Goal: Transaction & Acquisition: Purchase product/service

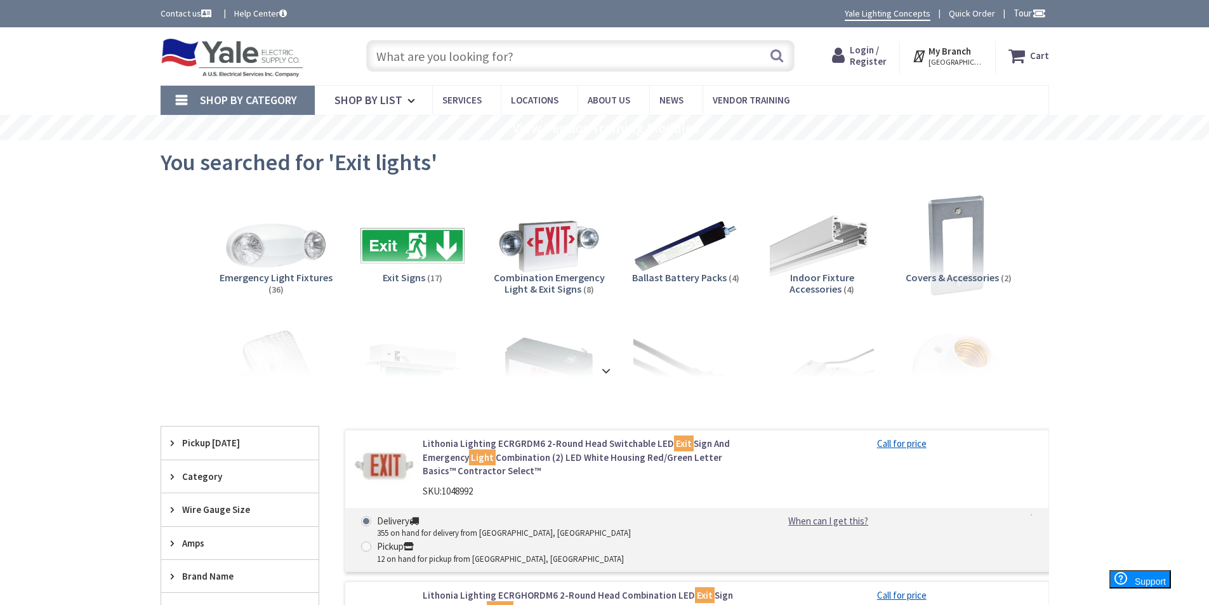
click at [585, 58] on input "text" at bounding box center [580, 56] width 428 height 32
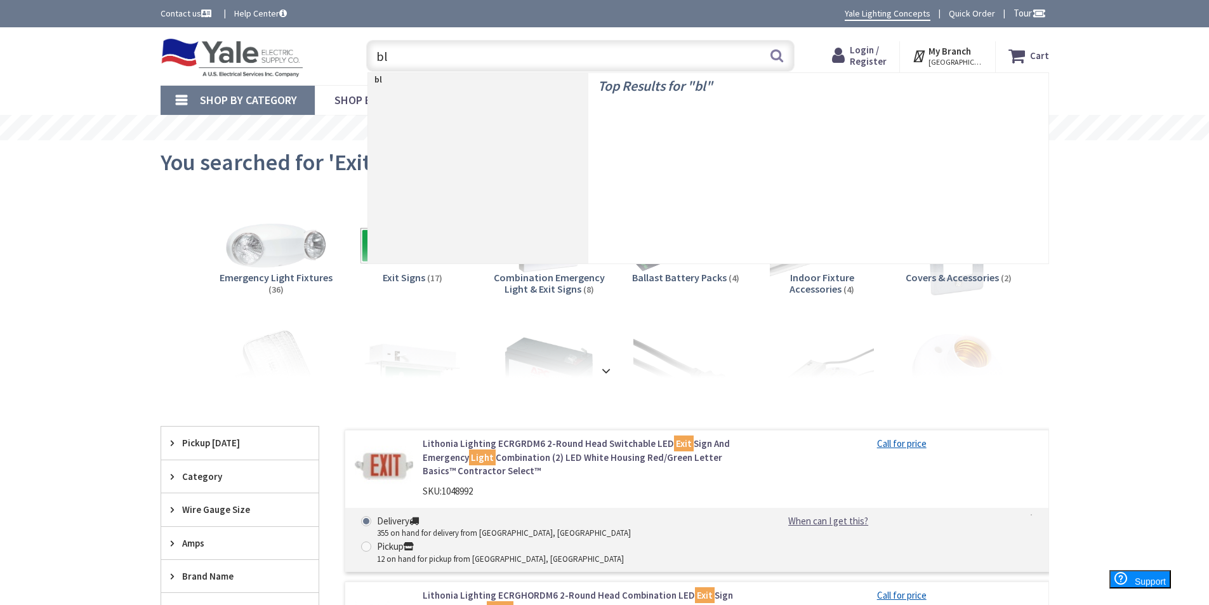
type input "b"
type input "w"
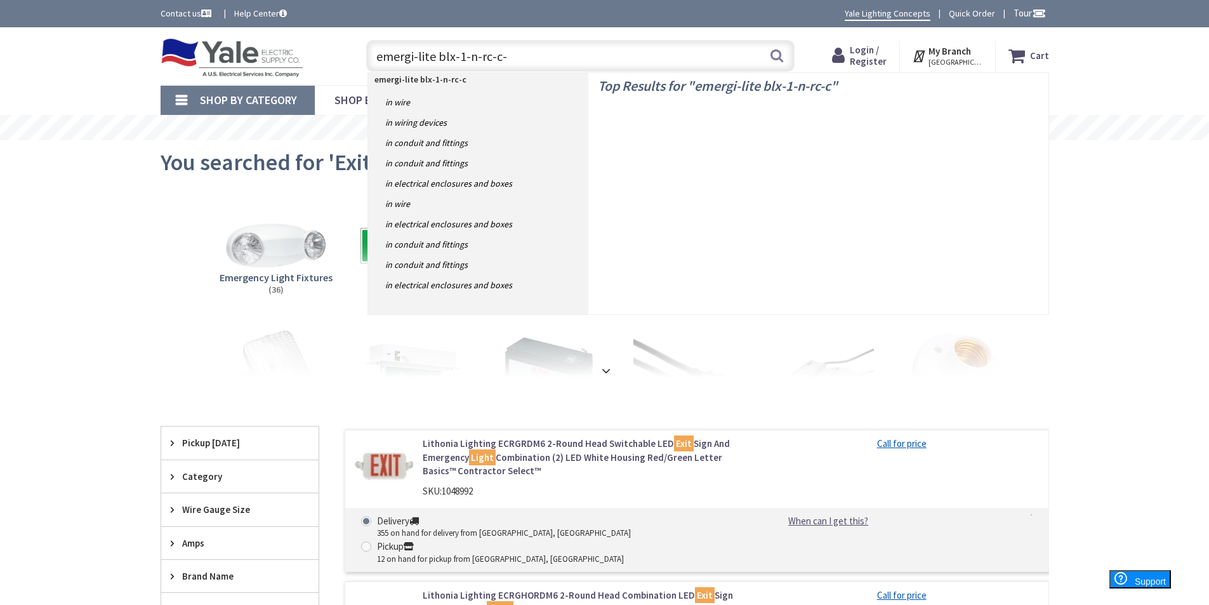
type input "emergi-lite blx-1-n-rc-c-u"
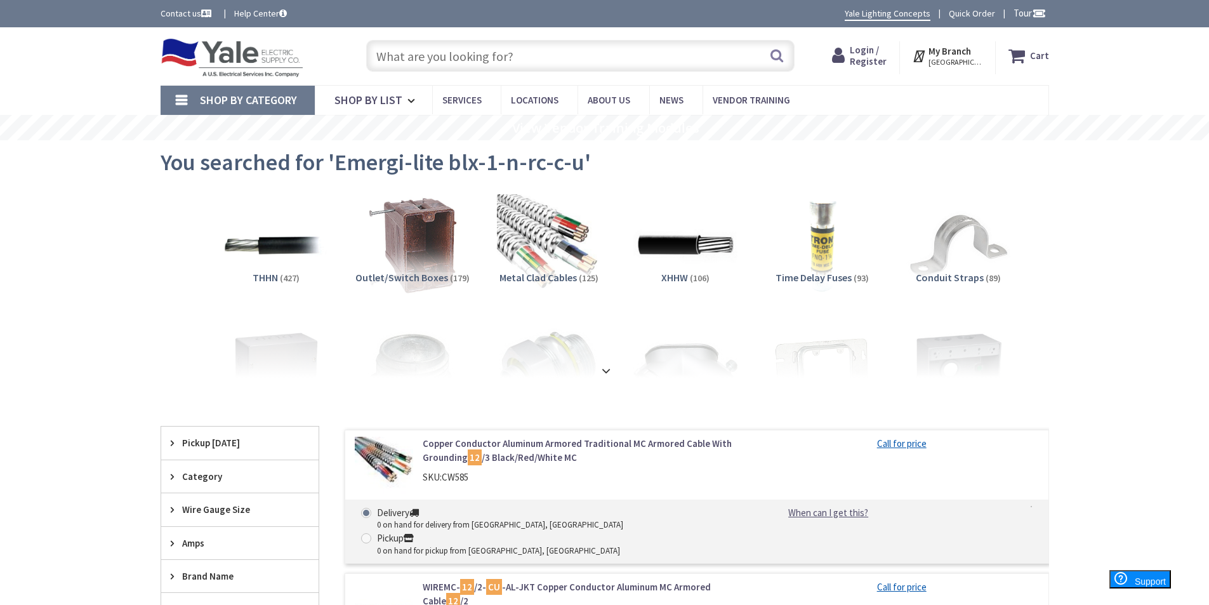
click at [519, 61] on input "text" at bounding box center [580, 56] width 428 height 32
click at [401, 58] on input "exit ights" at bounding box center [580, 56] width 428 height 32
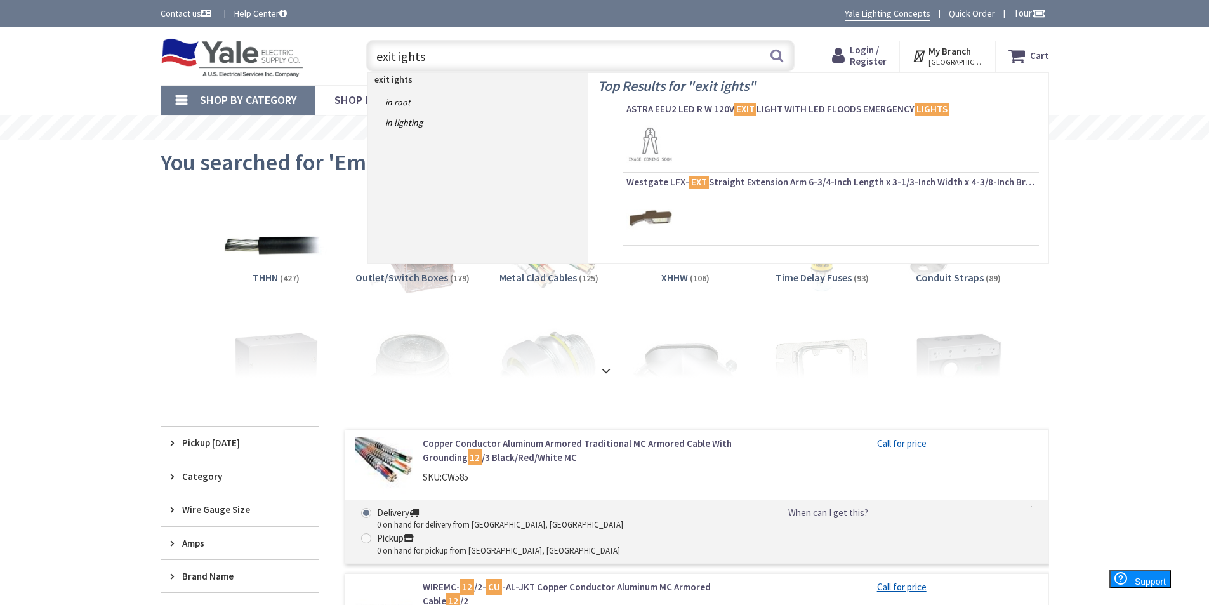
type input "exit lights"
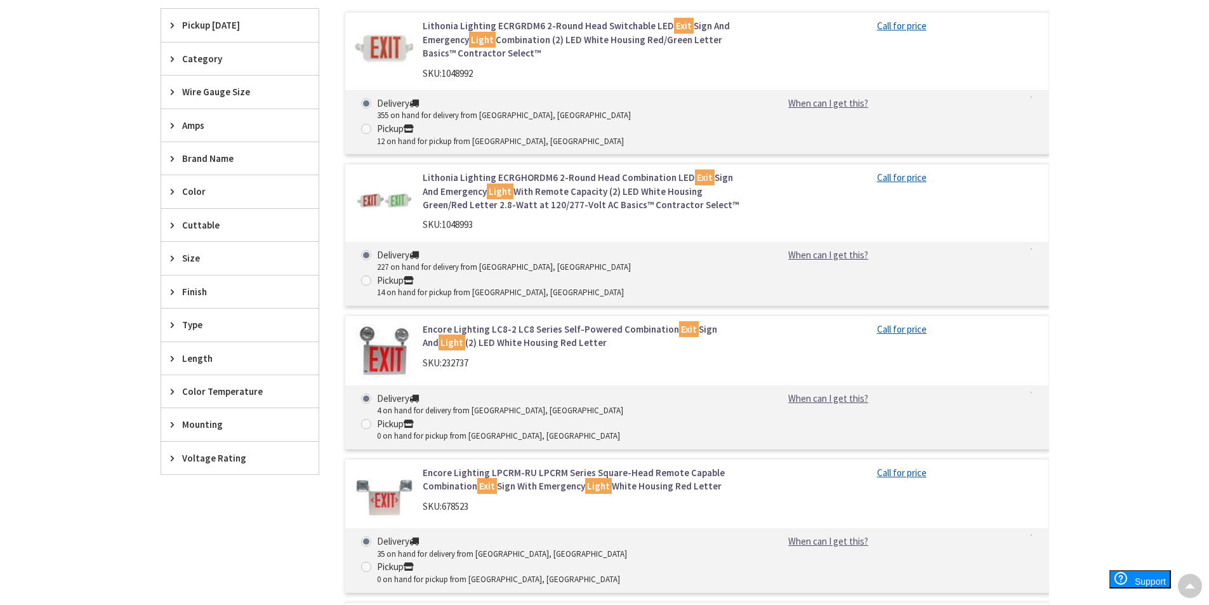
scroll to position [444, 0]
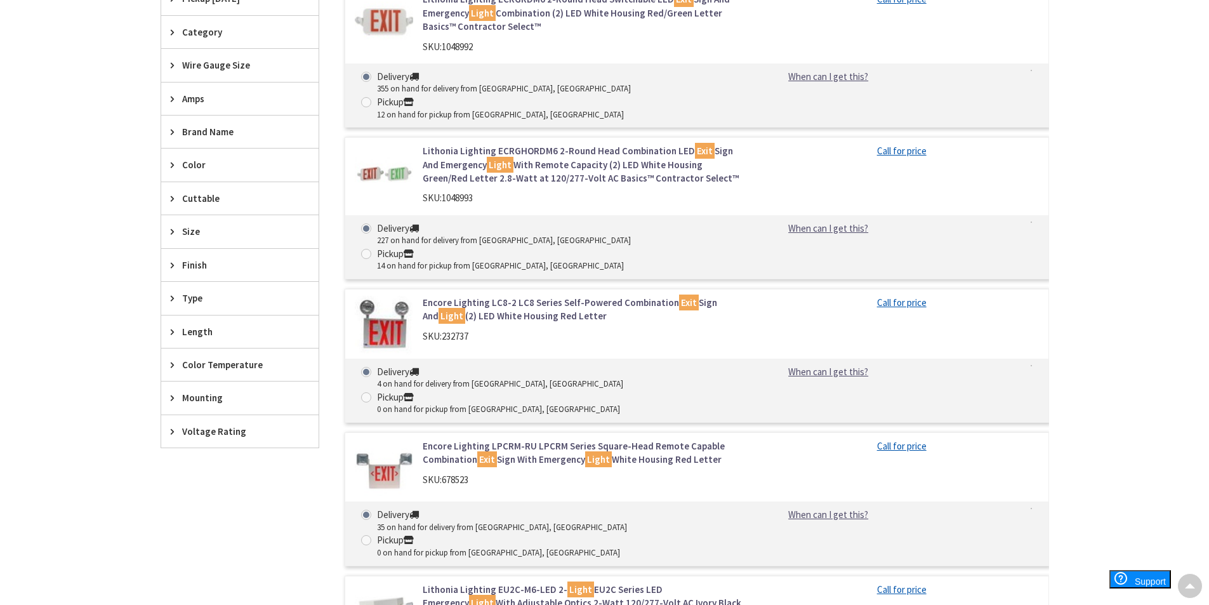
click at [205, 135] on span "Brand Name" at bounding box center [233, 131] width 103 height 13
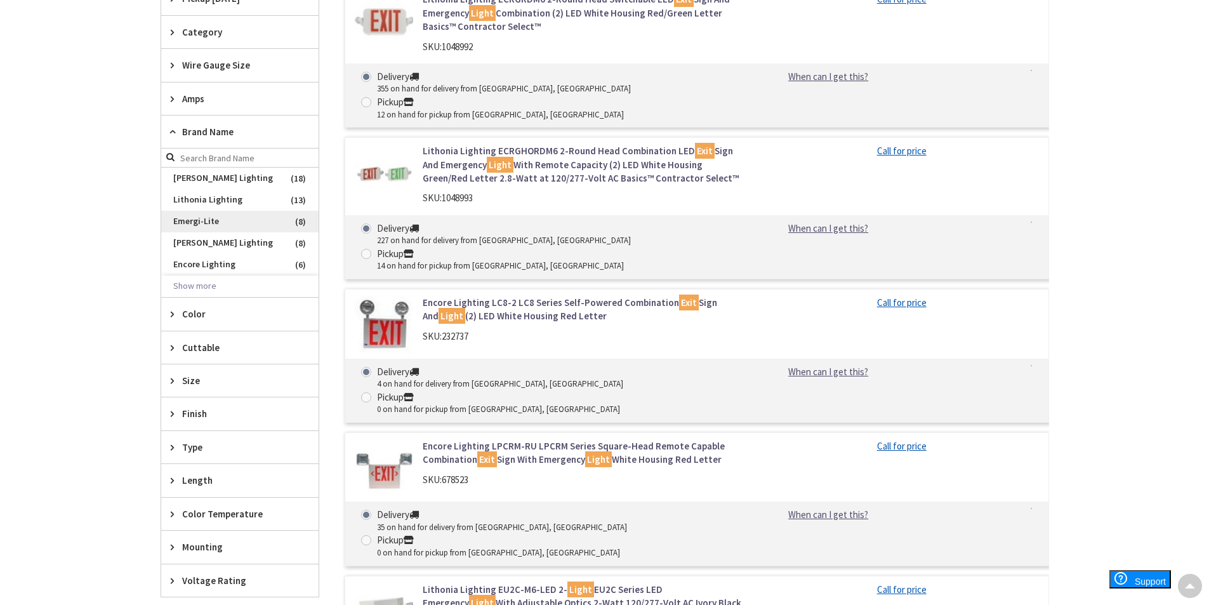
click at [208, 220] on span "Emergi-Lite" at bounding box center [239, 222] width 157 height 22
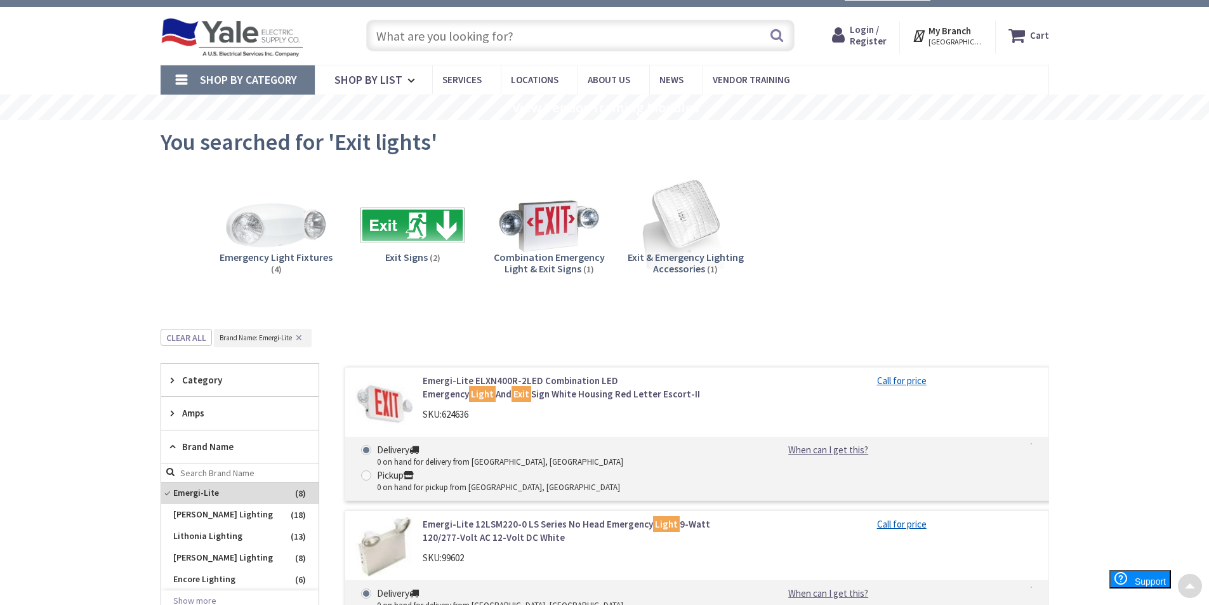
scroll to position [0, 0]
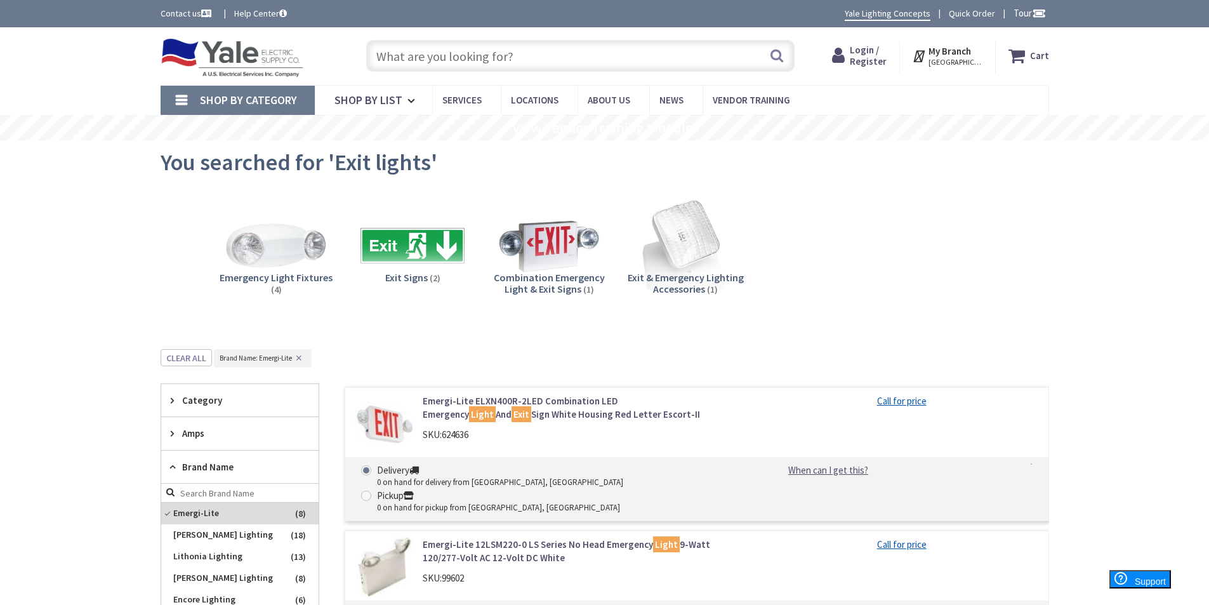
click at [603, 50] on input "text" at bounding box center [580, 56] width 428 height 32
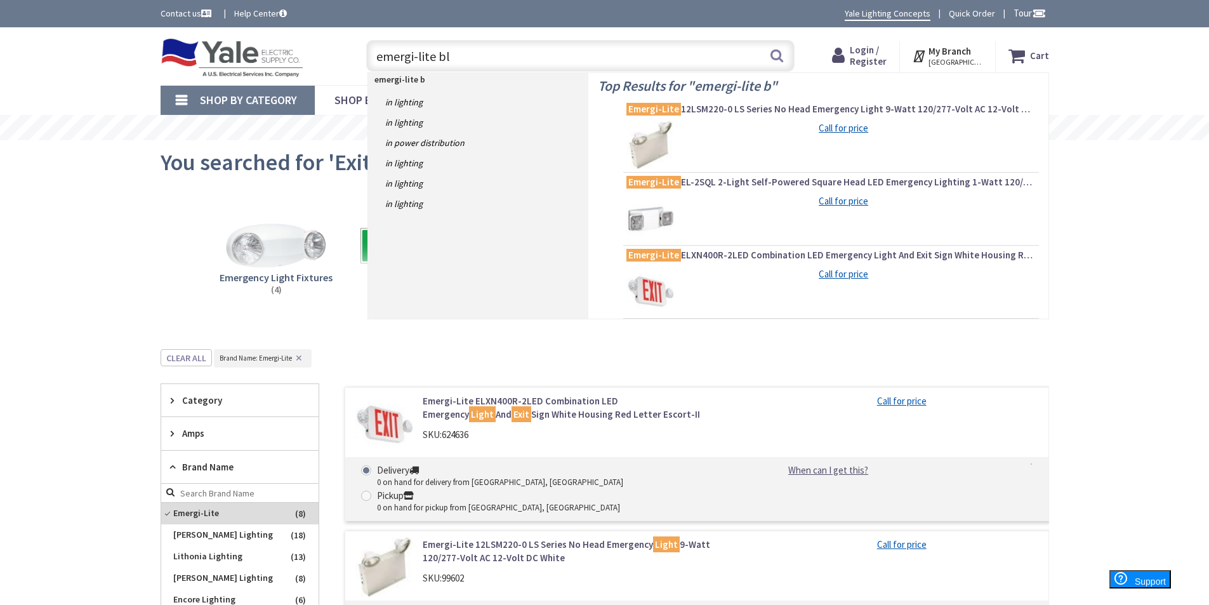
type input "emergi-lite blx"
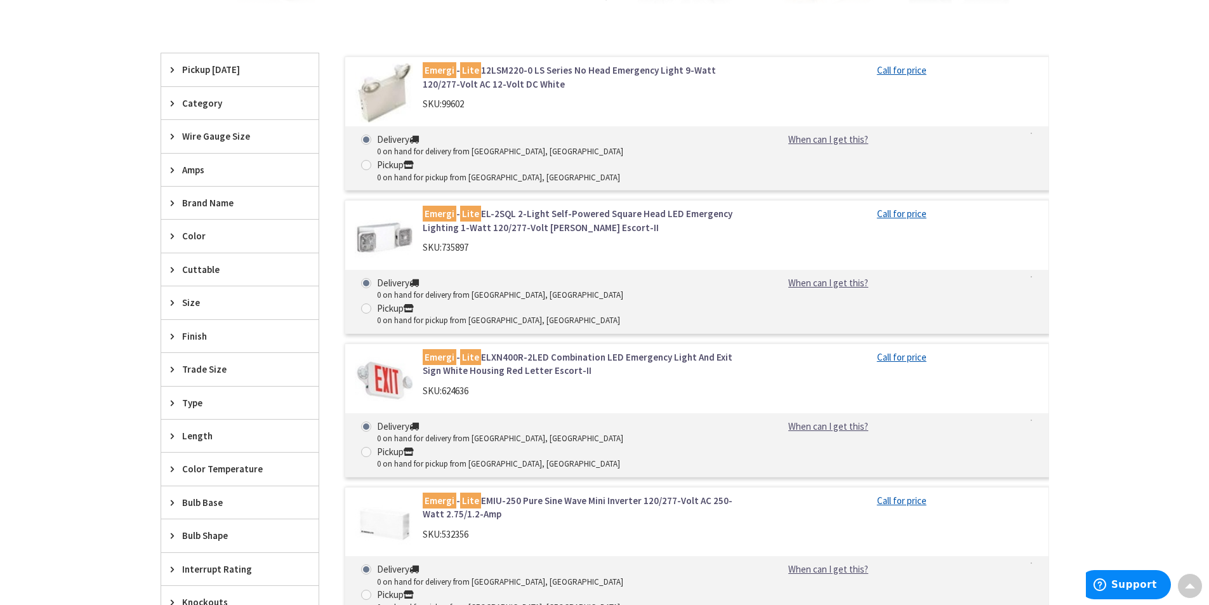
scroll to position [381, 0]
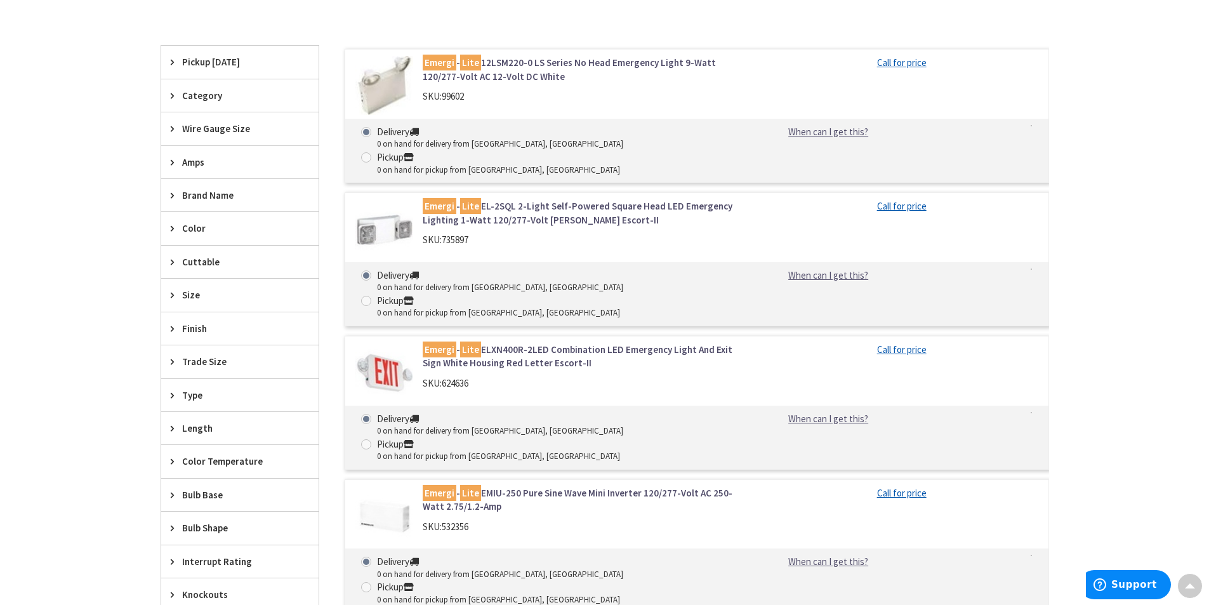
click at [1182, 125] on div "Skip to Content Toggle Nav Search Cart My Cart Close" at bounding box center [604, 364] width 1209 height 1437
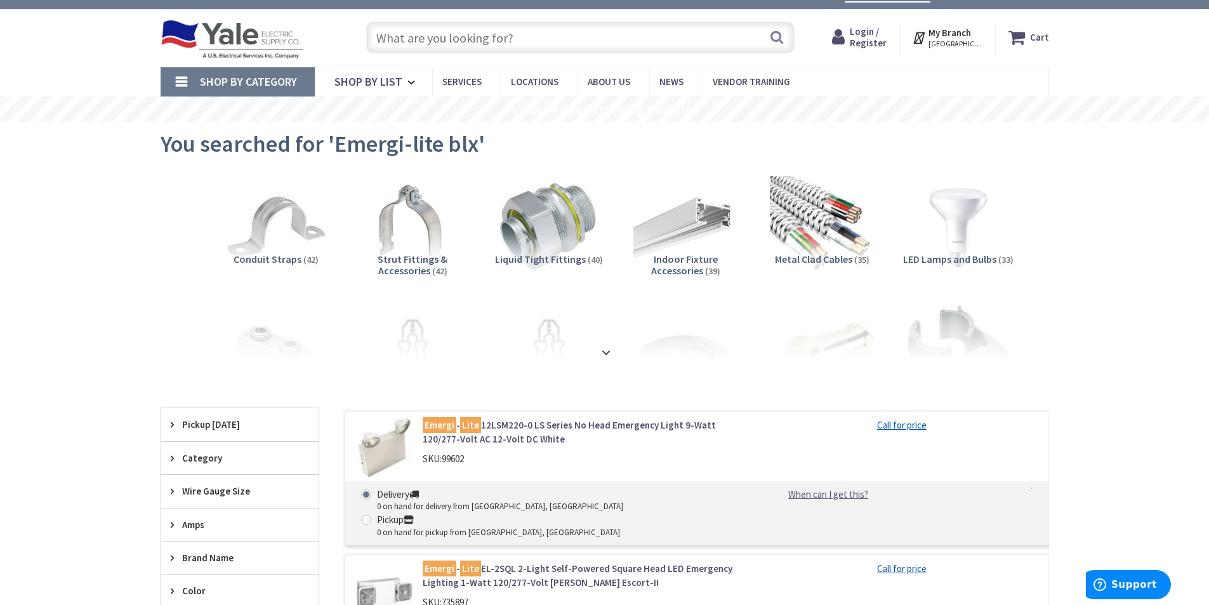
scroll to position [0, 0]
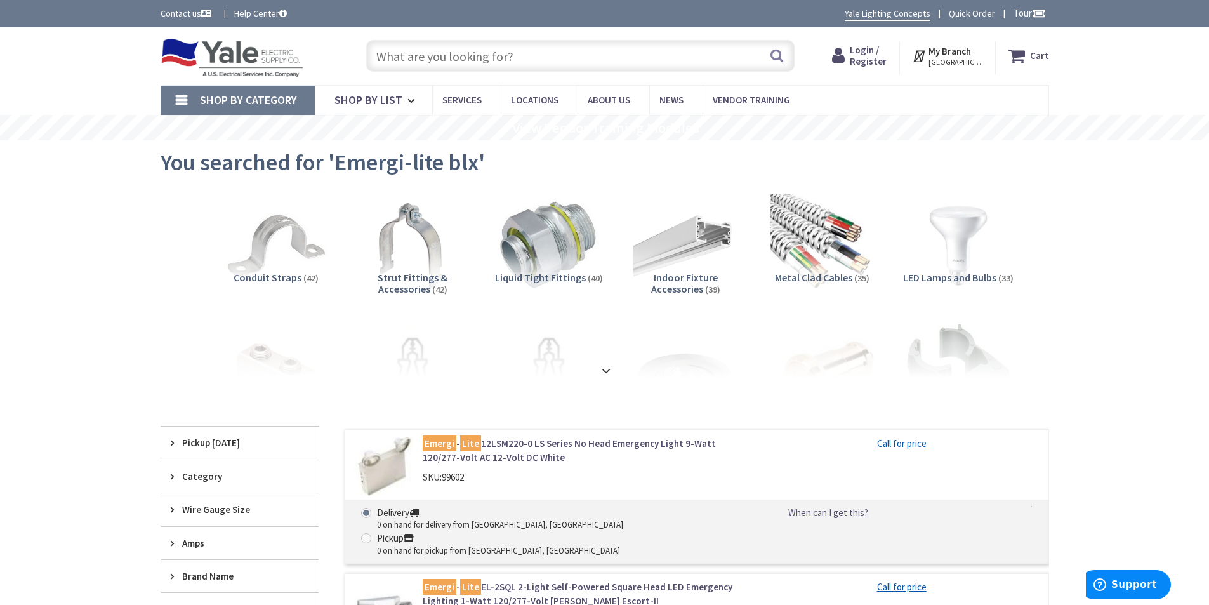
click at [979, 11] on link "Quick Order" at bounding box center [972, 13] width 46 height 13
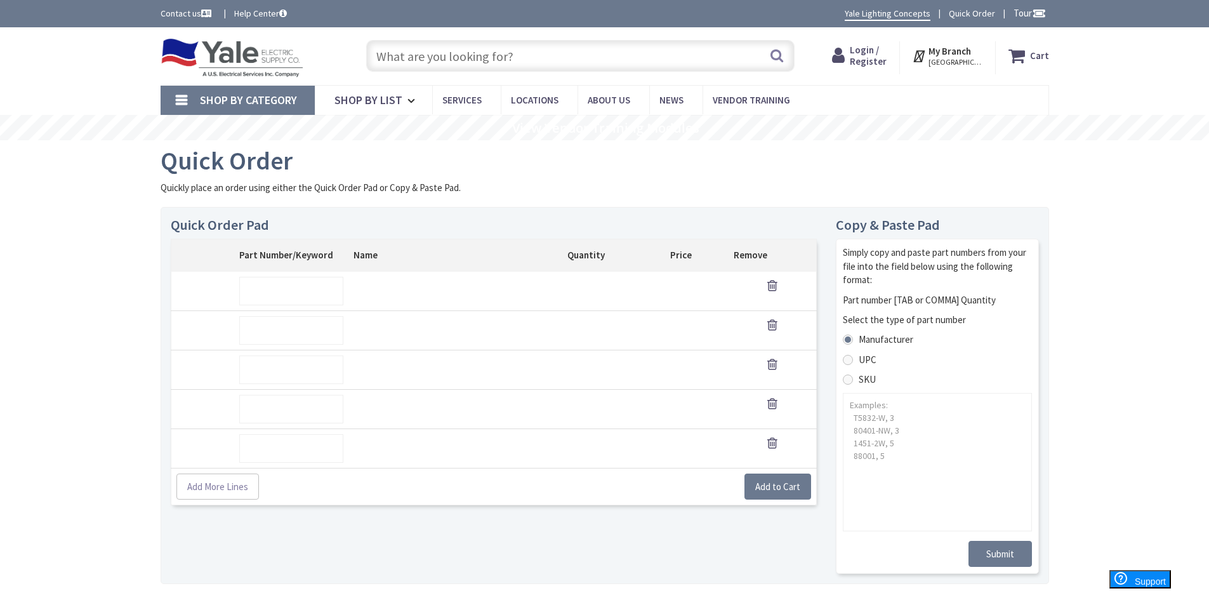
click at [842, 161] on h1 "Quick Order" at bounding box center [605, 161] width 889 height 28
click at [560, 56] on input "text" at bounding box center [580, 56] width 428 height 32
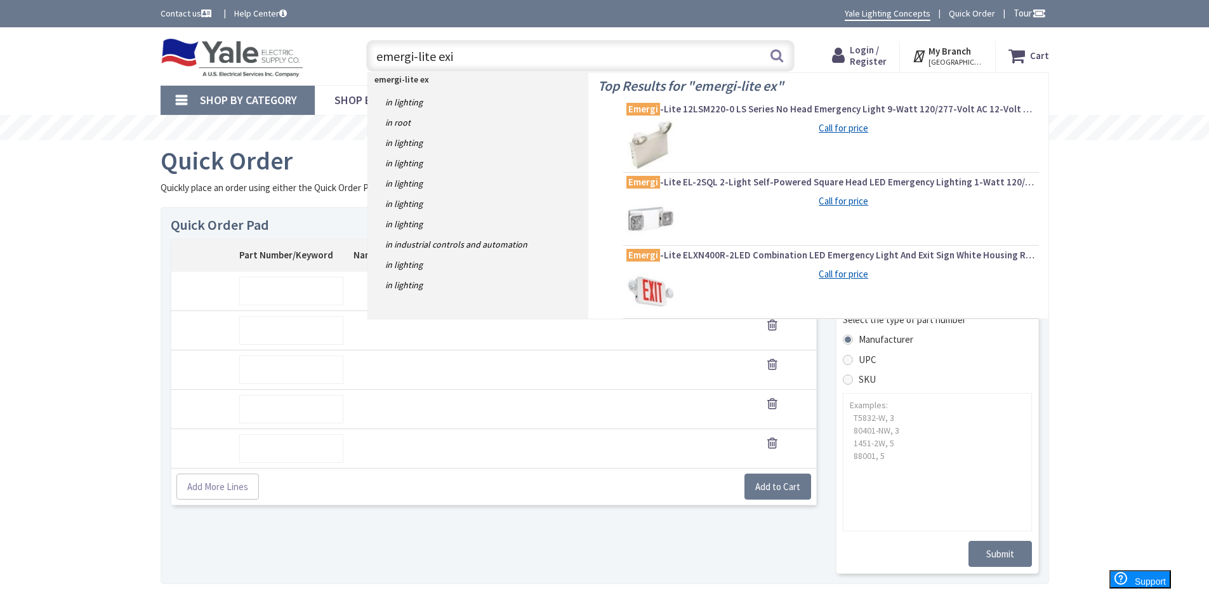
type input "emergi-lite exit"
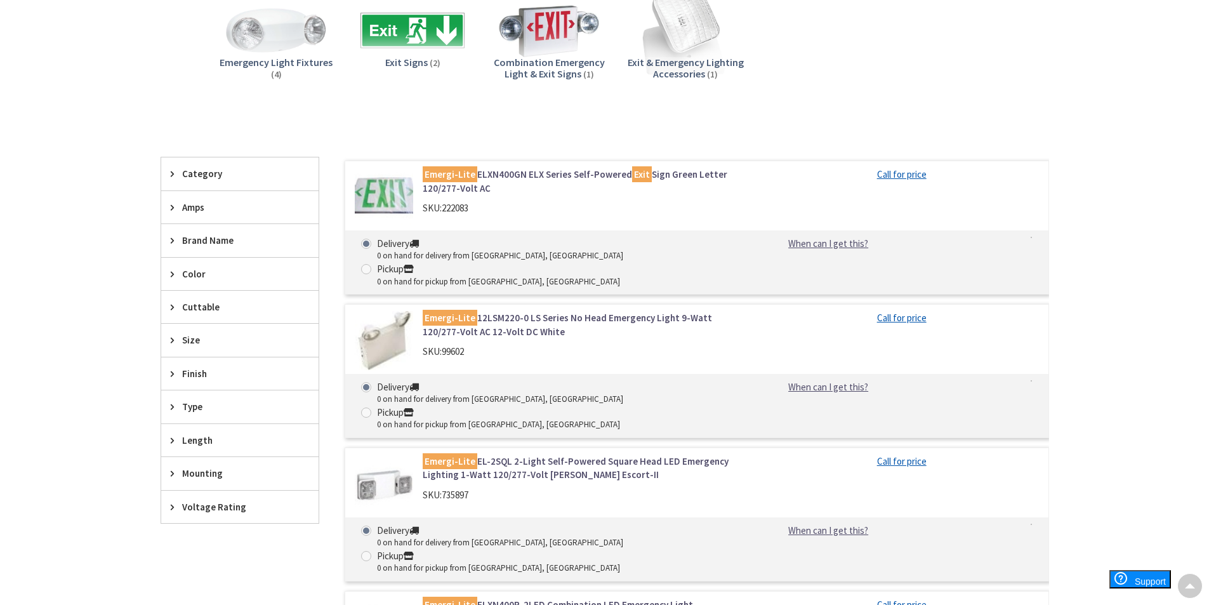
scroll to position [190, 0]
